Goal: Task Accomplishment & Management: Manage account settings

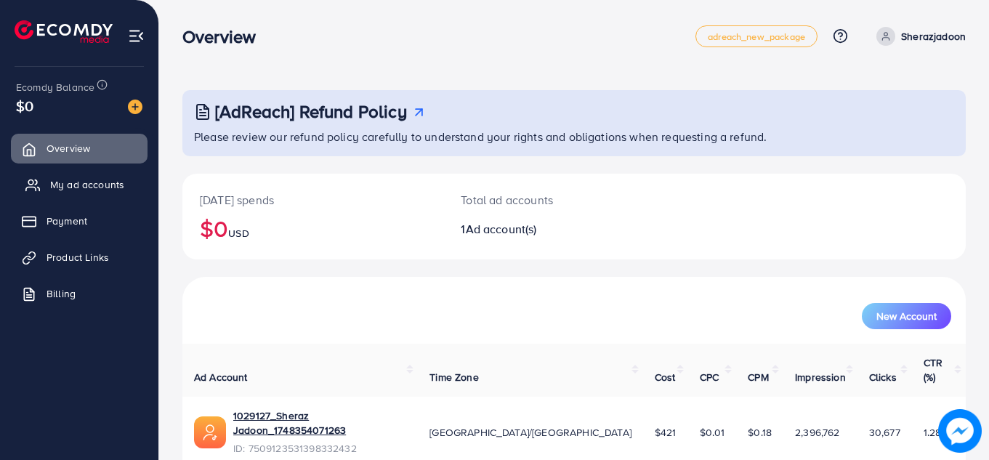
click at [116, 187] on span "My ad accounts" at bounding box center [87, 184] width 74 height 15
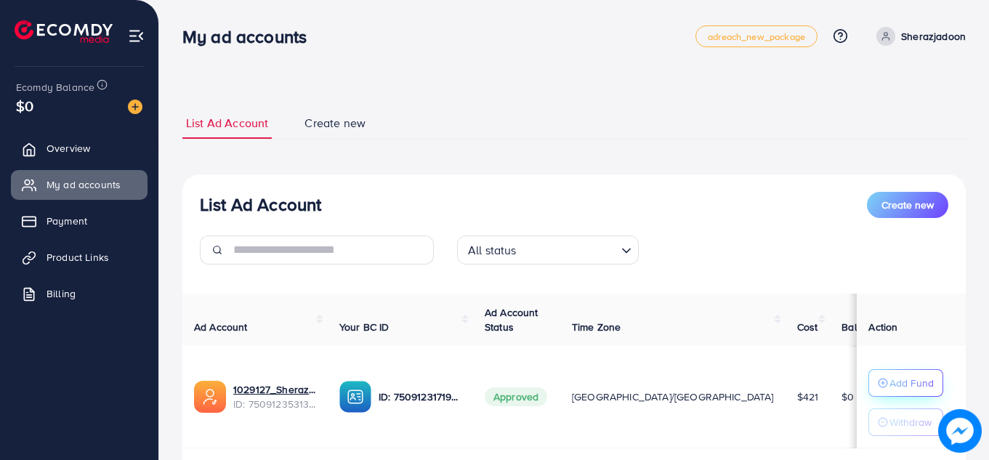
click at [894, 382] on p "Add Fund" at bounding box center [911, 382] width 44 height 17
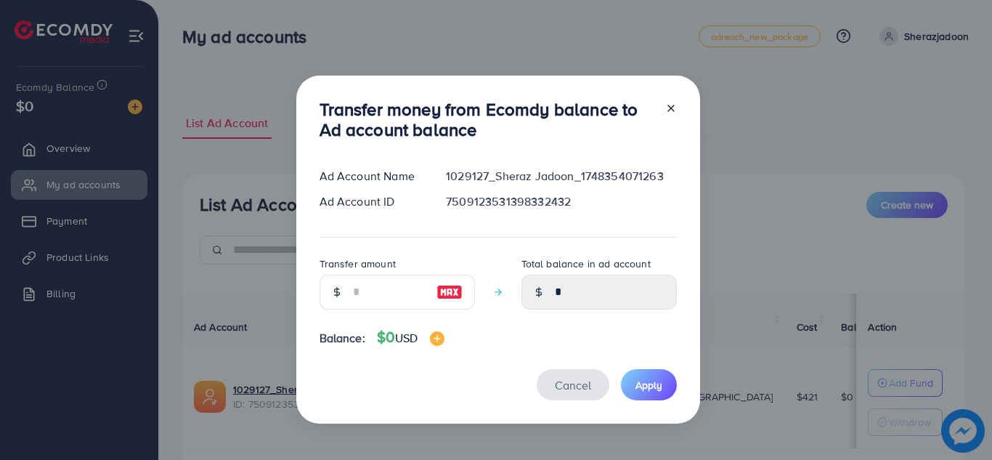
click at [586, 392] on button "Cancel" at bounding box center [573, 384] width 73 height 31
